Goal: Navigation & Orientation: Find specific page/section

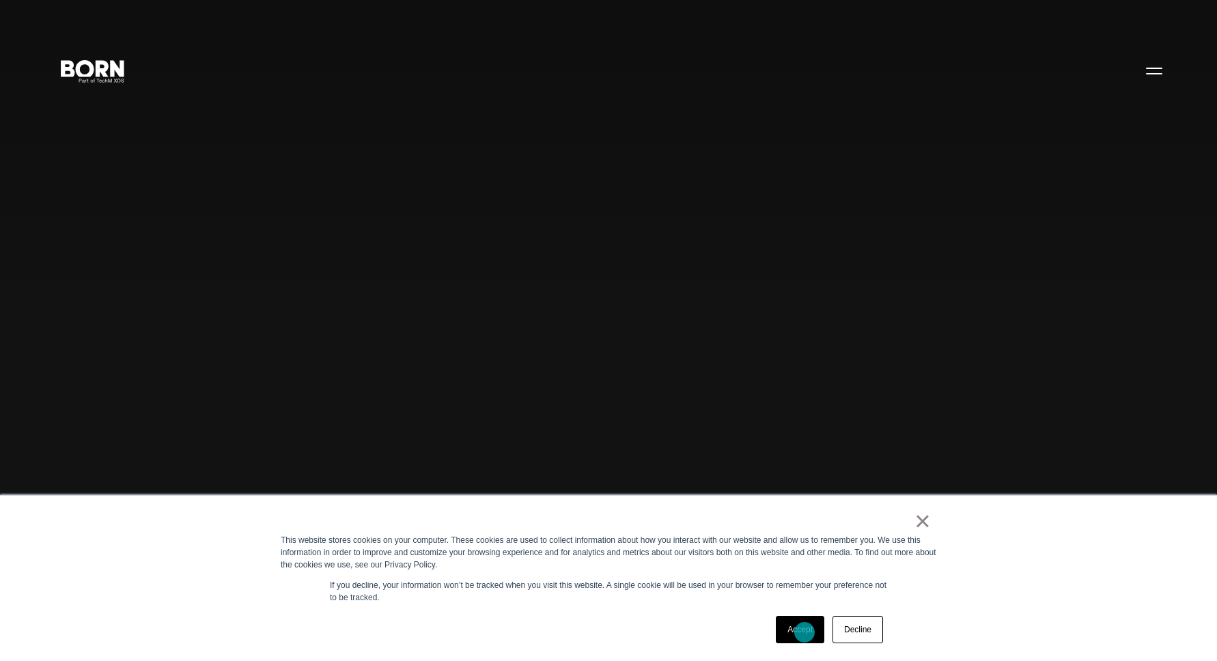
click at [805, 633] on link "Accept" at bounding box center [800, 629] width 49 height 27
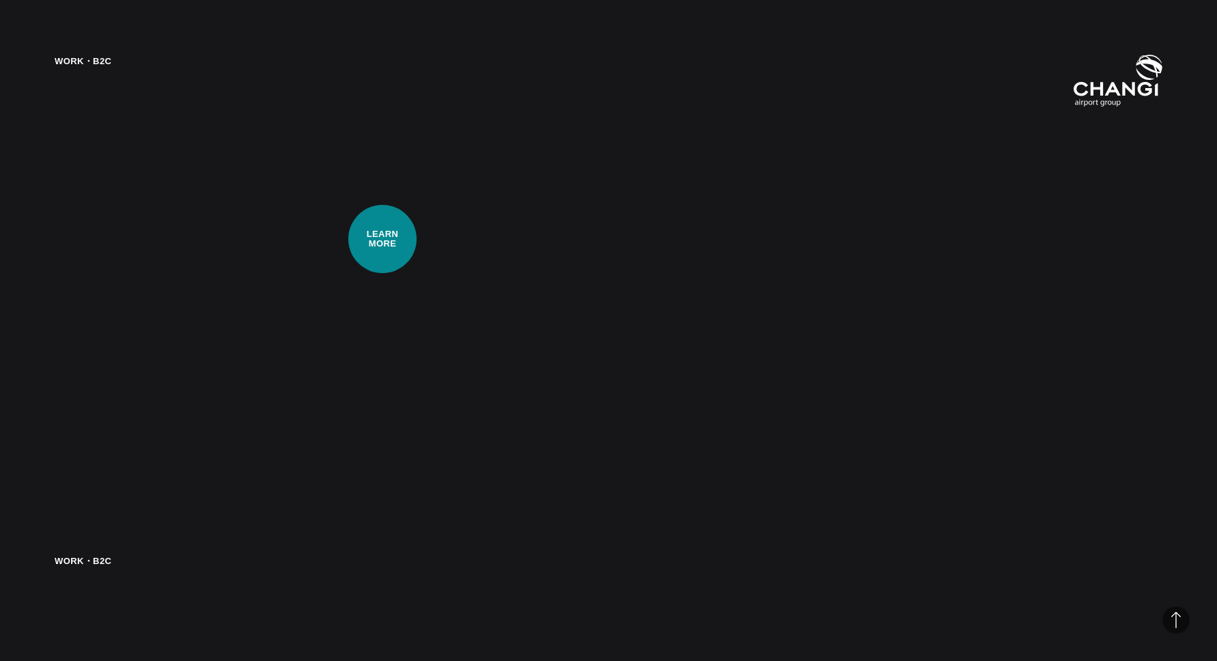
scroll to position [2783, 0]
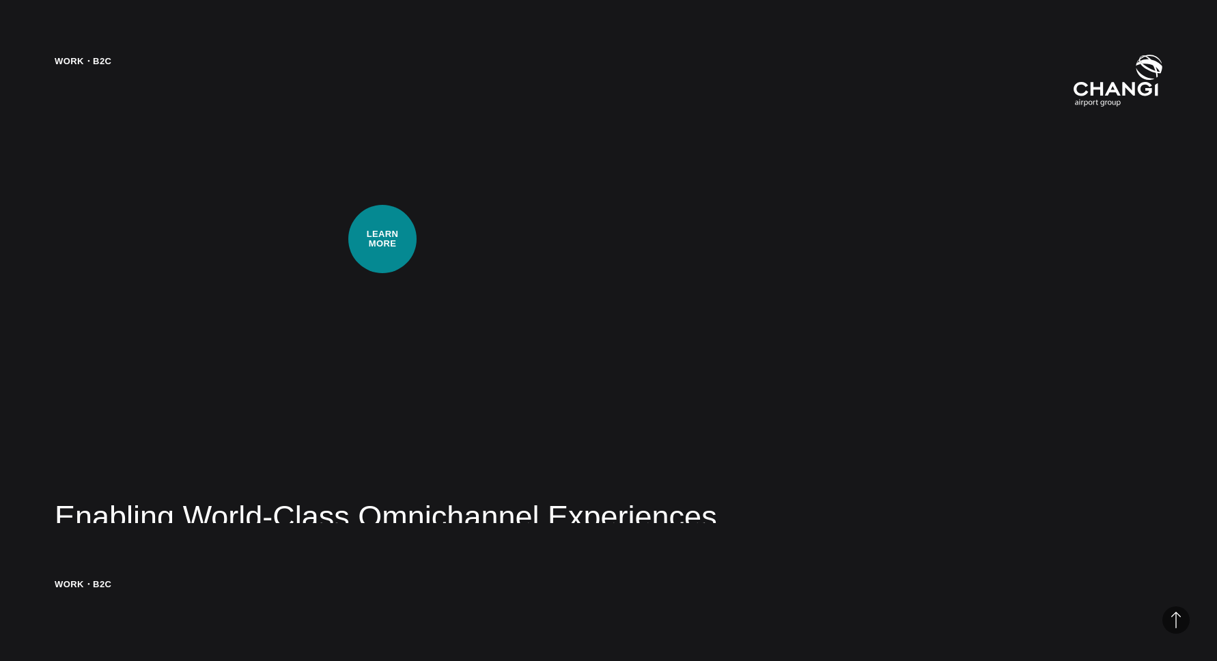
click at [383, 239] on div "Work・B2C Enabling World-Class Omnichannel Experiences Learn how we implemented …" at bounding box center [608, 330] width 1217 height 661
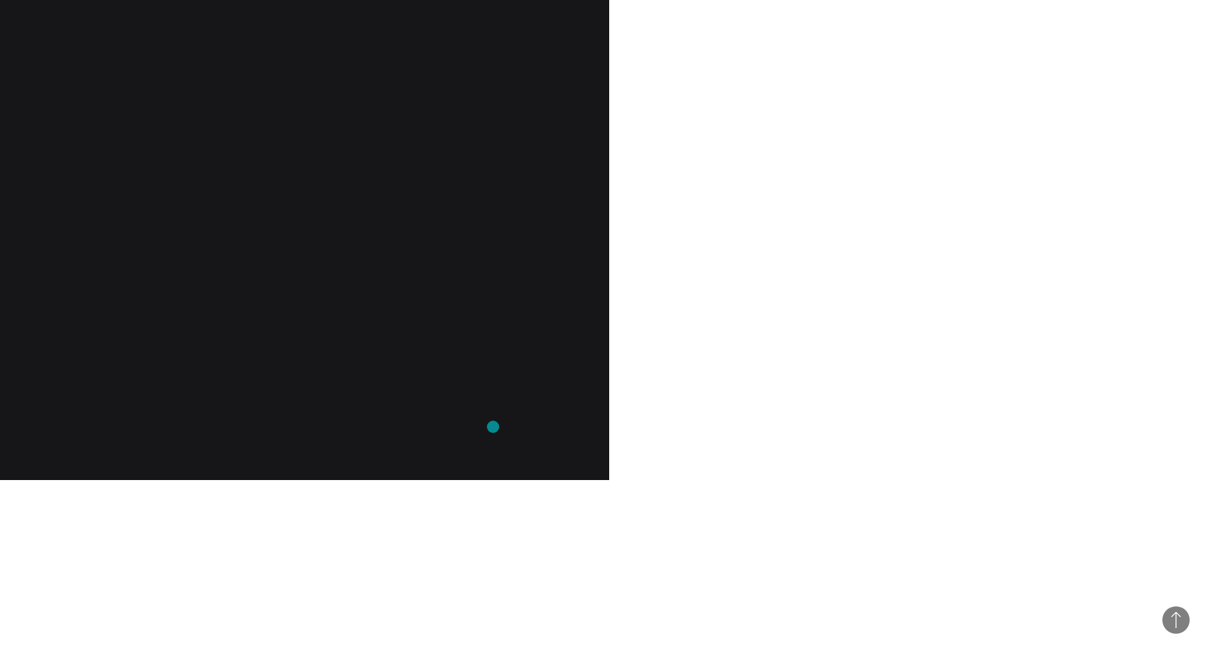
scroll to position [1500, 0]
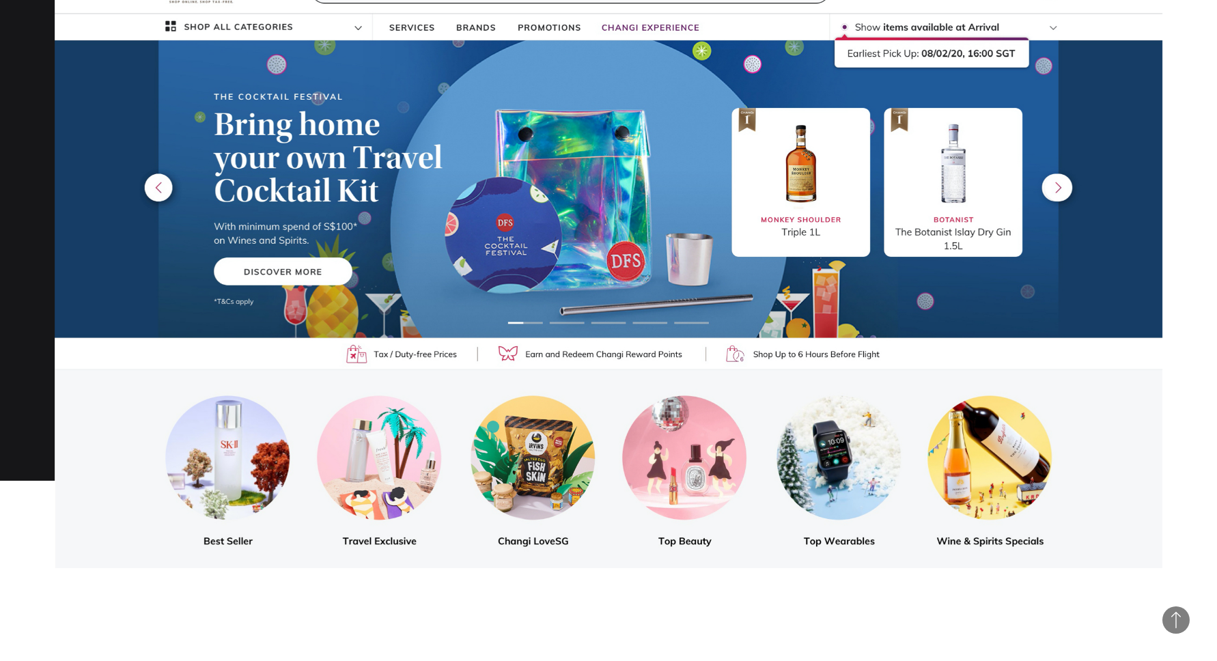
click at [493, 427] on img at bounding box center [609, 256] width 1108 height 623
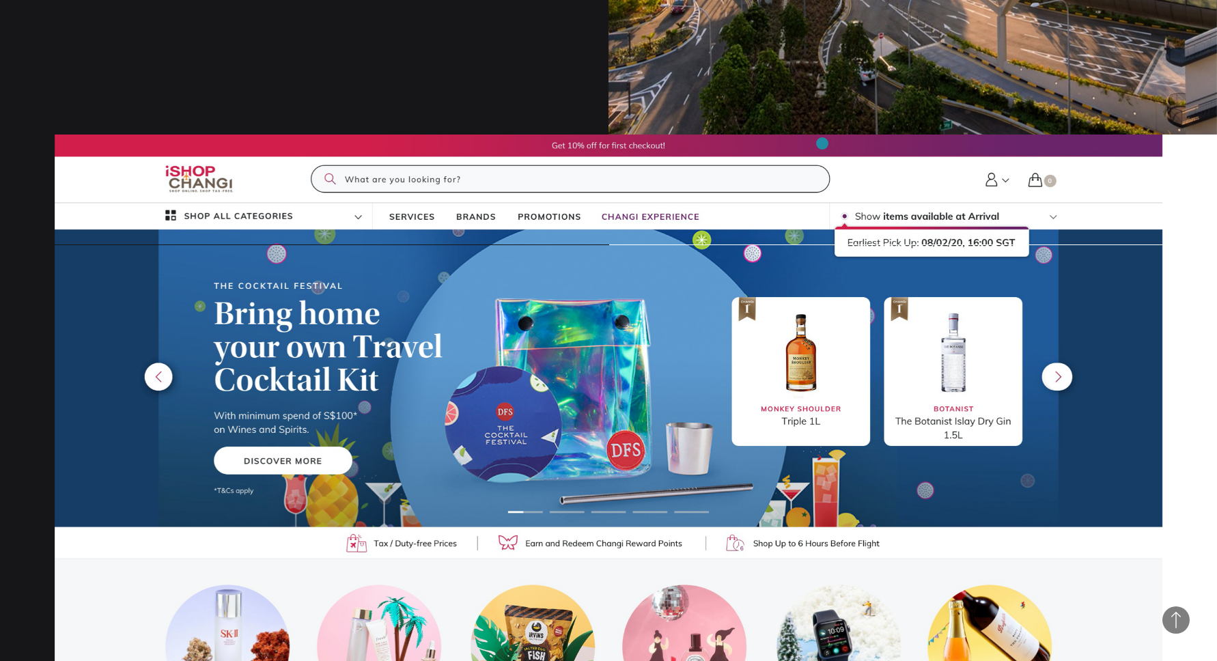
click at [823, 143] on img at bounding box center [609, 446] width 1108 height 623
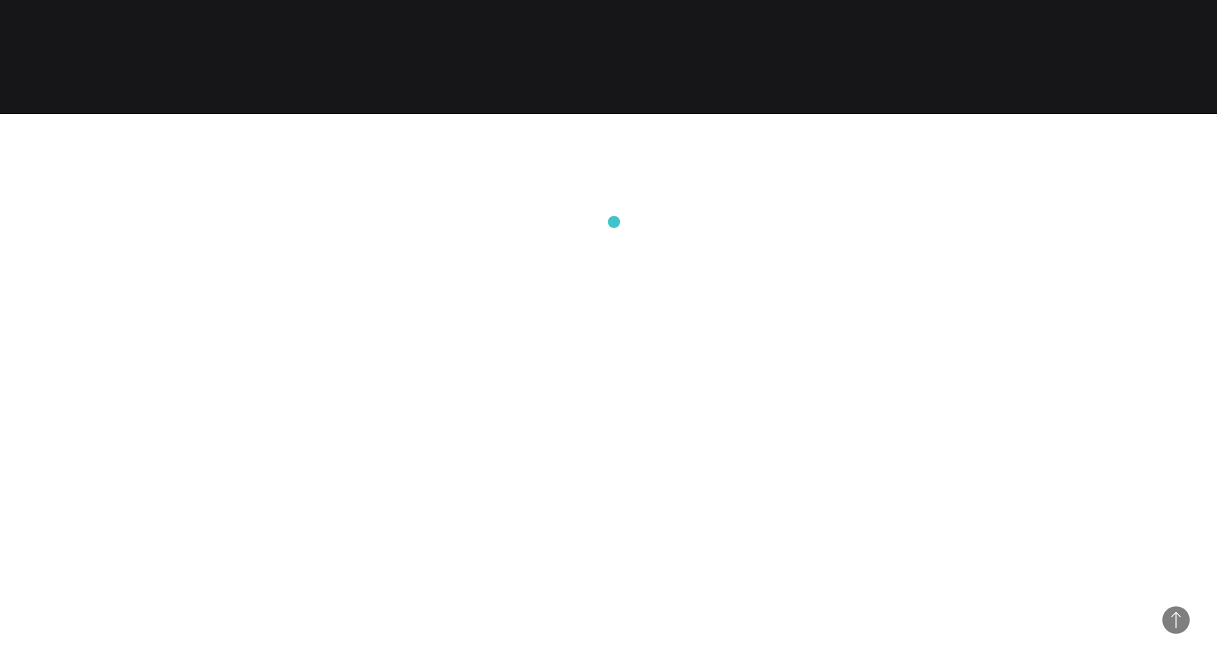
scroll to position [11187, 0]
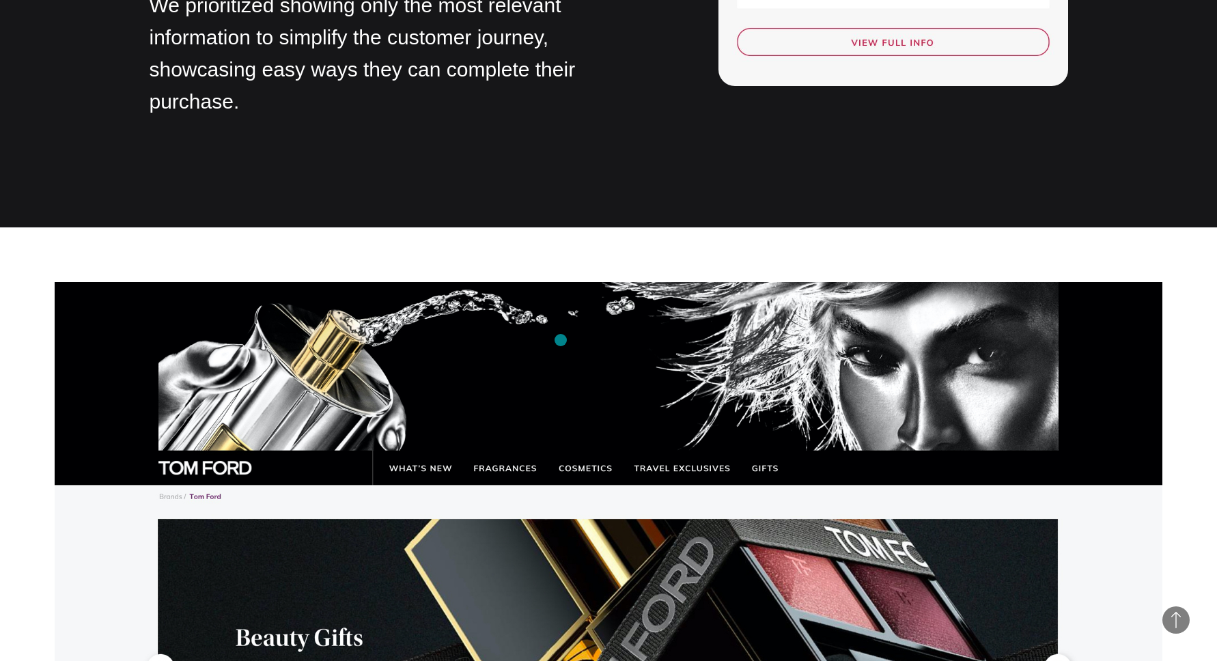
click at [561, 340] on img at bounding box center [609, 628] width 1108 height 693
click at [320, 383] on img at bounding box center [609, 628] width 1108 height 693
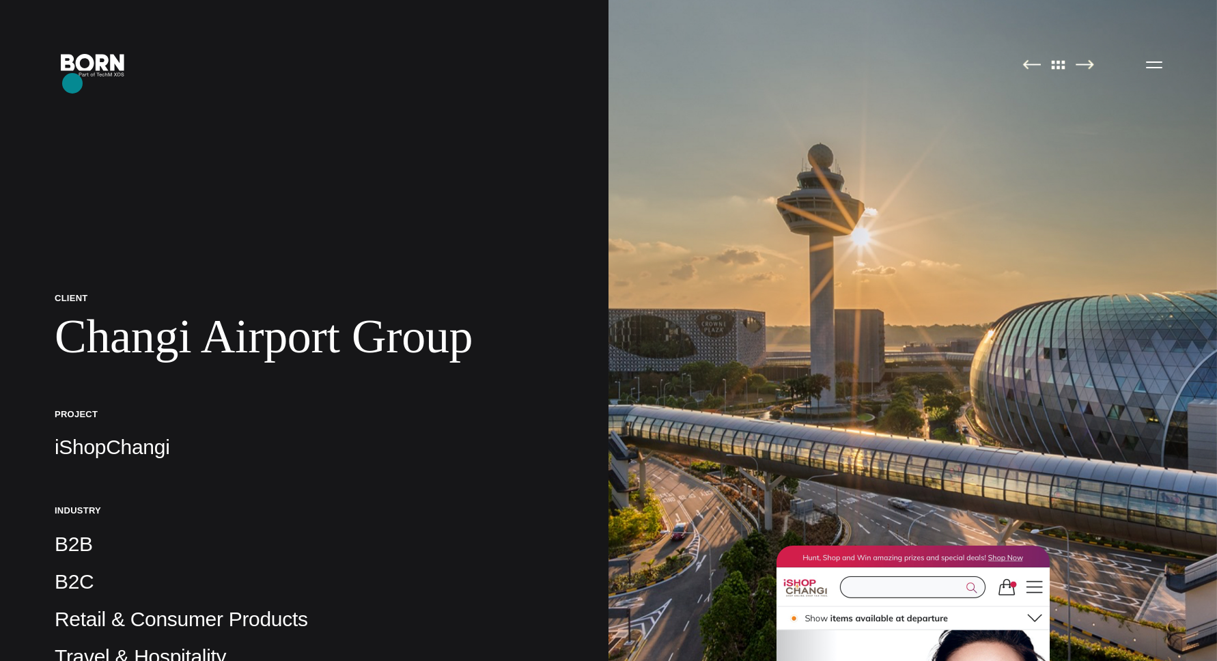
scroll to position [0, 0]
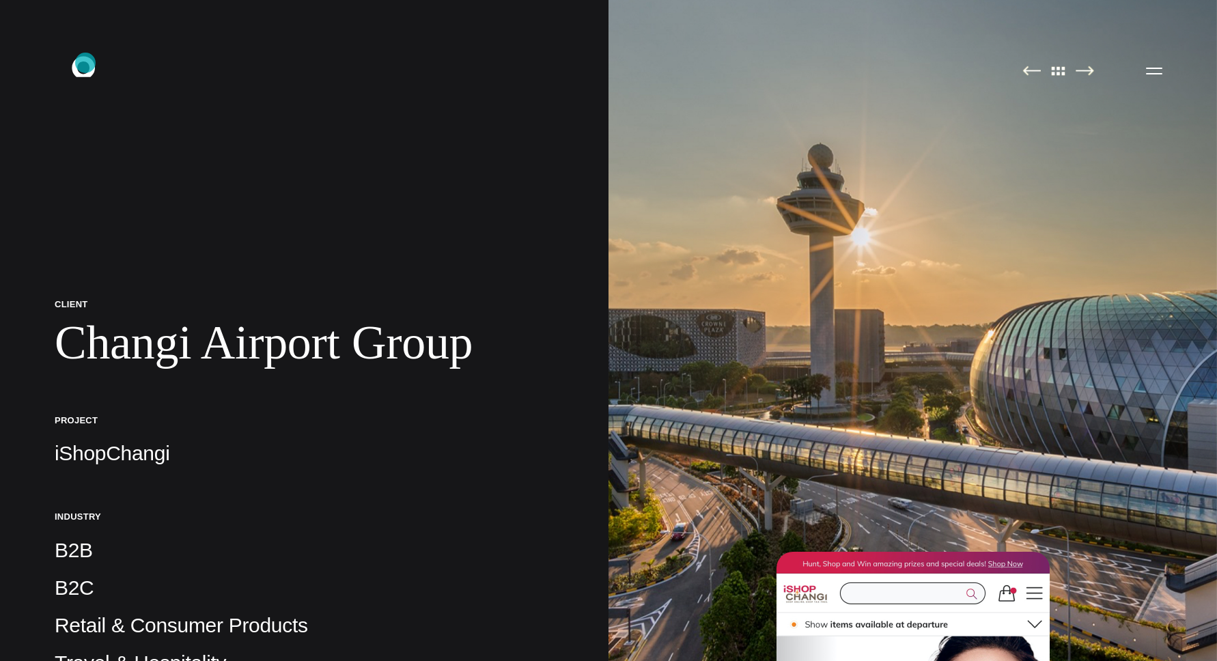
click at [85, 63] on icon ".st0{display:none;} .st1{display:inline;} .st2{font-family:'HelveticaNeue-Mediu…" at bounding box center [92, 71] width 87 height 36
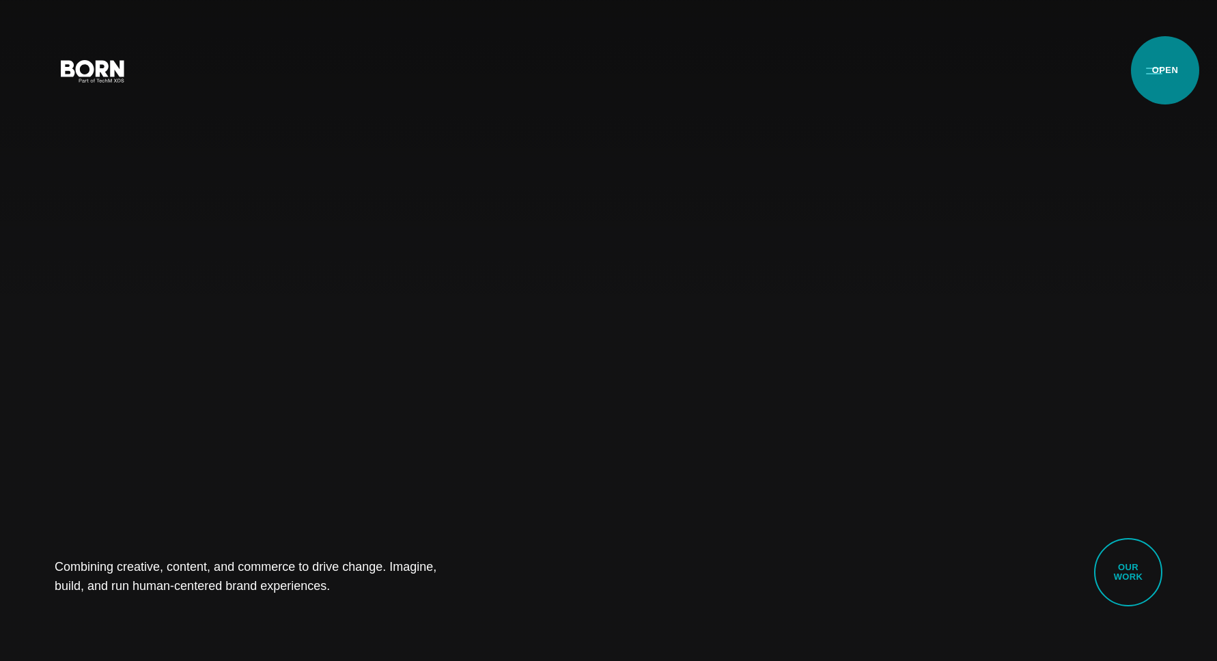
click at [1166, 70] on button "Primary Menu" at bounding box center [1154, 70] width 33 height 29
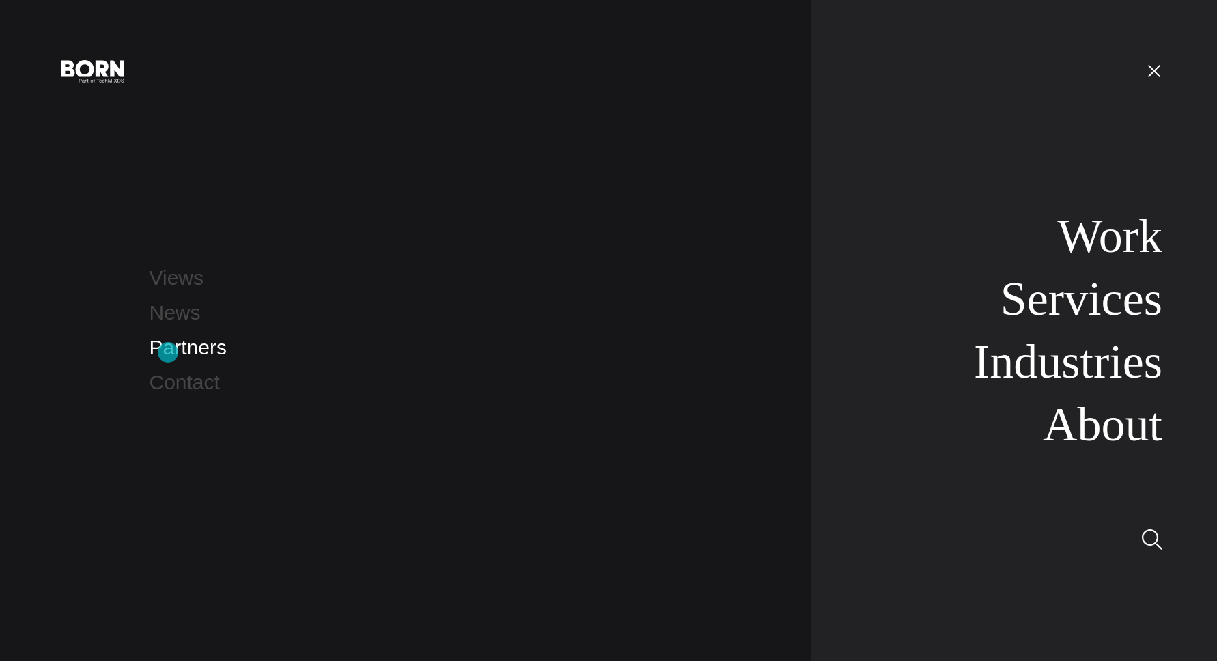
click at [168, 353] on link "Partners" at bounding box center [188, 347] width 77 height 23
